Goal: Communication & Community: Answer question/provide support

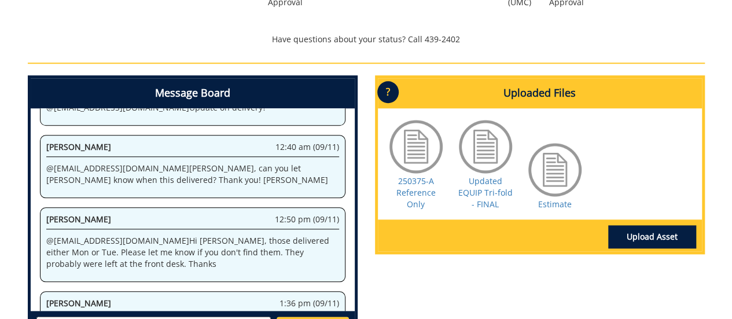
scroll to position [534, 0]
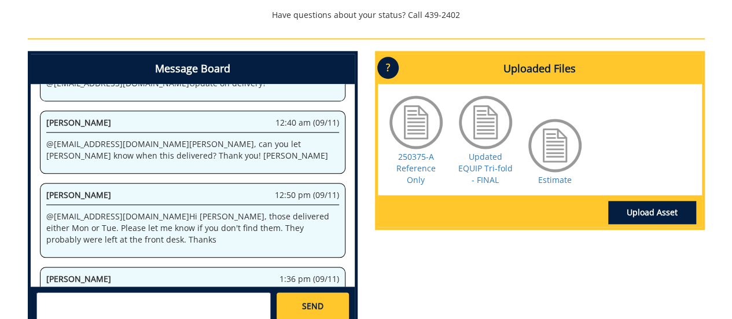
scroll to position [555, 0]
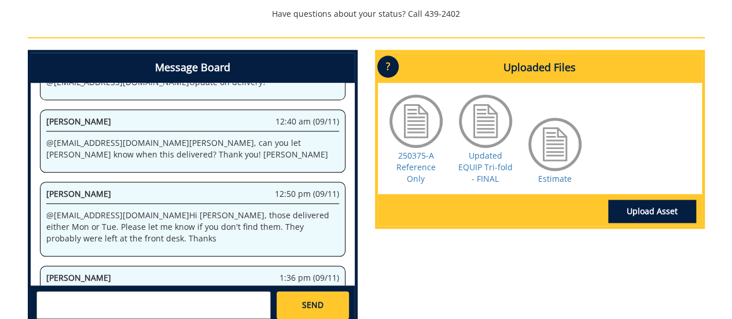
click at [200, 291] on textarea at bounding box center [153, 305] width 234 height 28
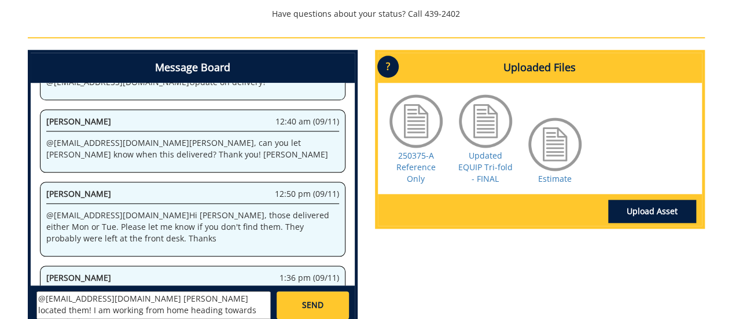
type textarea "@[EMAIL_ADDRESS][DOMAIN_NAME] [PERSON_NAME] located them! I am working from hom…"
click at [316, 299] on span "SEND" at bounding box center [312, 305] width 21 height 12
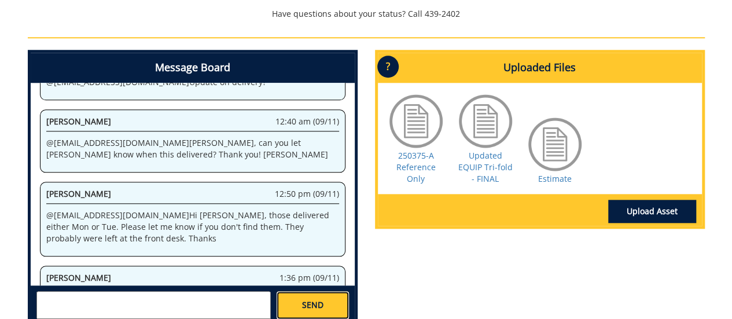
scroll to position [737, 0]
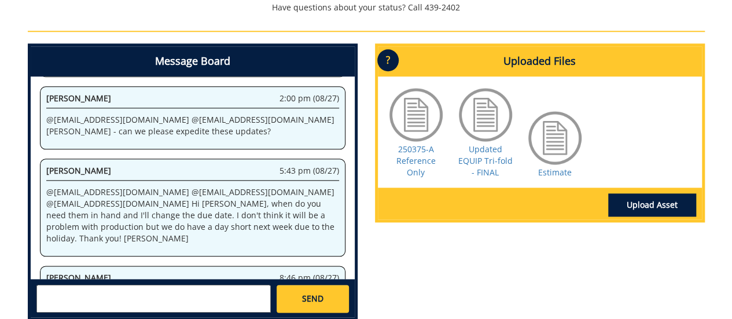
scroll to position [29776, 0]
